Goal: Information Seeking & Learning: Learn about a topic

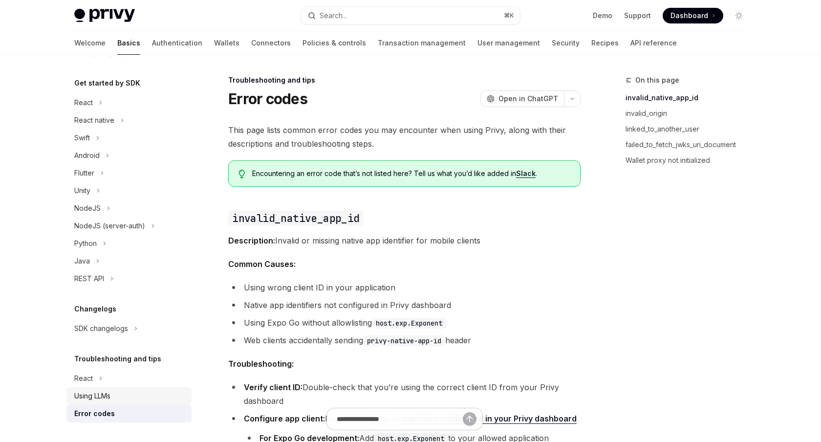
click at [110, 399] on div "Using LLMs" at bounding box center [92, 396] width 36 height 12
type textarea "*"
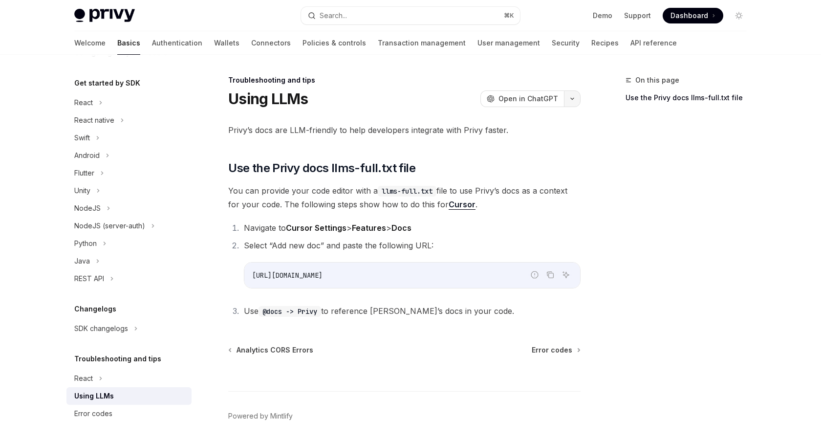
click at [571, 100] on icon "button" at bounding box center [573, 99] width 12 height 4
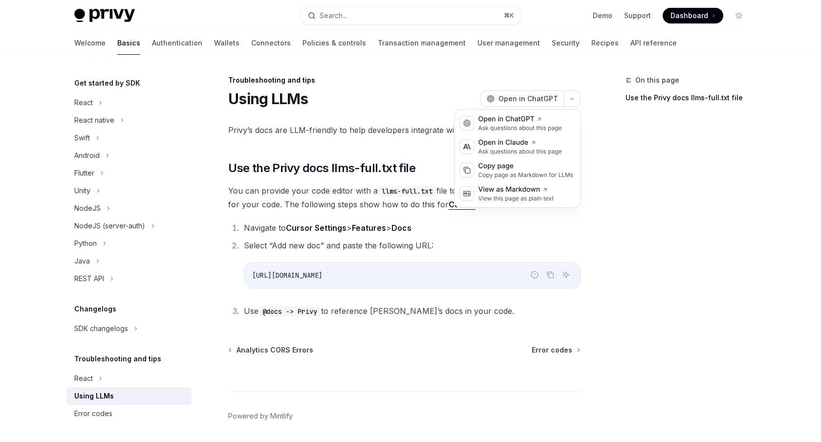
click at [662, 185] on div "On this page Use the Privy docs llms-full.txt file" at bounding box center [680, 258] width 149 height 368
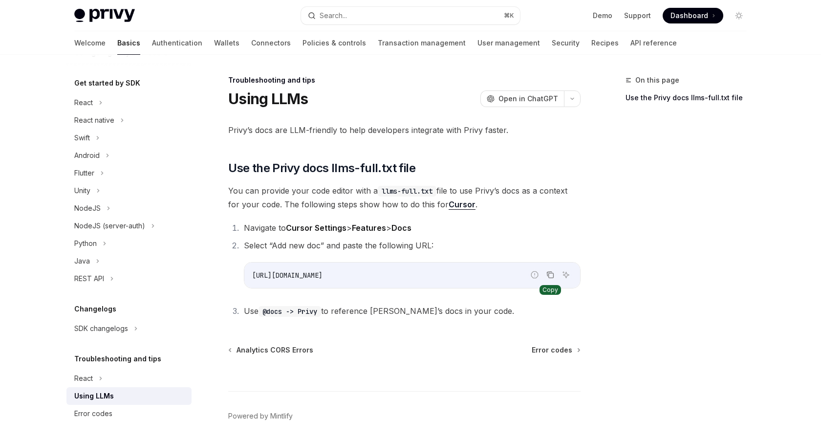
click at [550, 278] on icon "Copy the contents from the code block" at bounding box center [551, 275] width 5 height 5
